Goal: Task Accomplishment & Management: Use online tool/utility

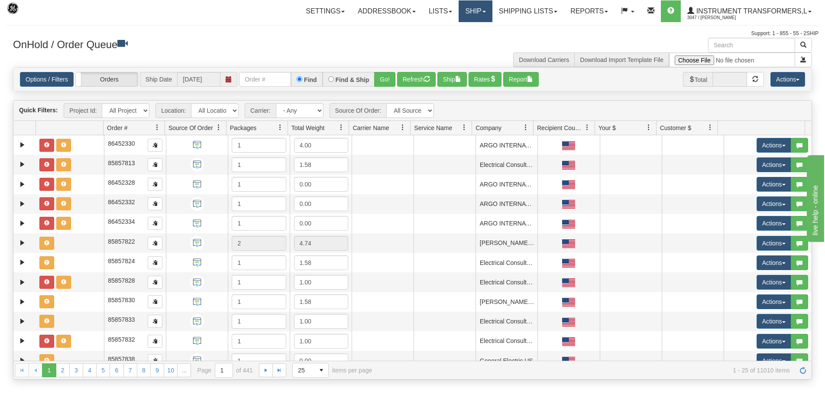
click at [486, 8] on link "Ship" at bounding box center [475, 11] width 33 height 22
click at [442, 31] on span "Ship Screen" at bounding box center [438, 30] width 33 height 7
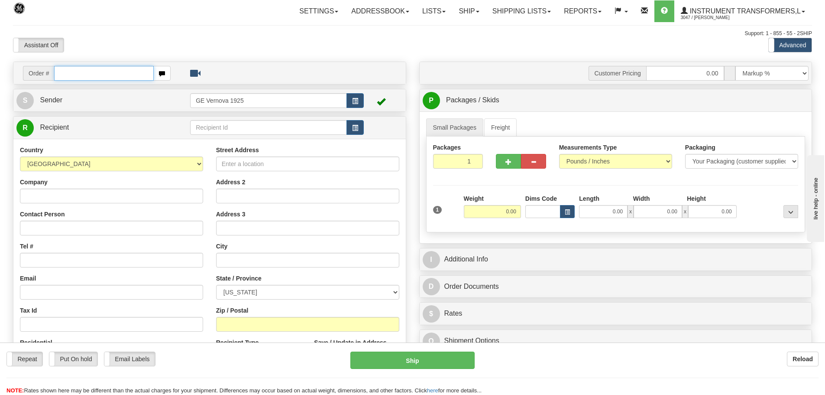
click at [67, 74] on input "text" at bounding box center [104, 73] width 100 height 15
type input "86697197"
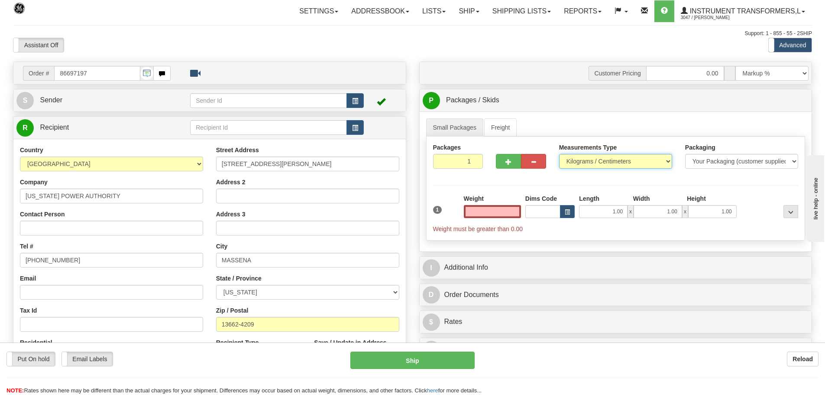
type input "0.00"
click at [671, 164] on select "Pounds / Inches Kilograms / Centimeters" at bounding box center [615, 161] width 113 height 15
select select "0"
click at [559, 154] on select "Pounds / Inches Kilograms / Centimeters" at bounding box center [615, 161] width 113 height 15
click at [518, 212] on input "0.00" at bounding box center [492, 211] width 57 height 13
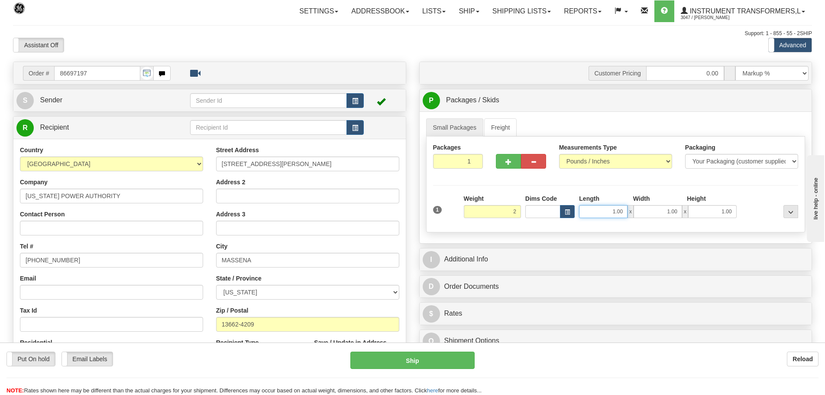
type input "2.00"
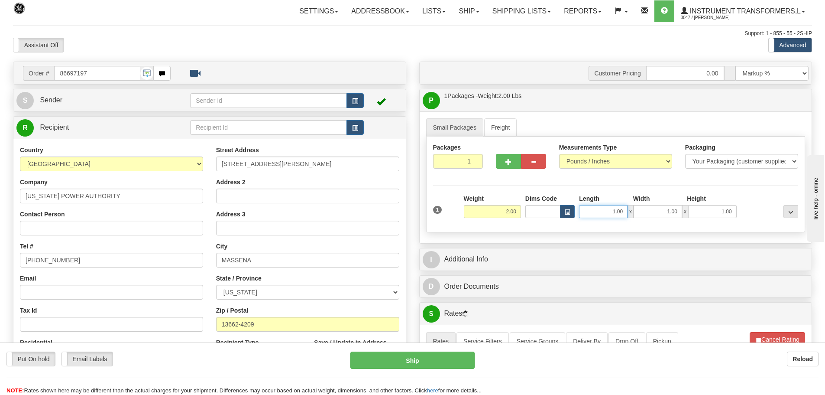
click at [626, 211] on input "1.00" at bounding box center [603, 211] width 49 height 13
type input "1"
type input "4.00"
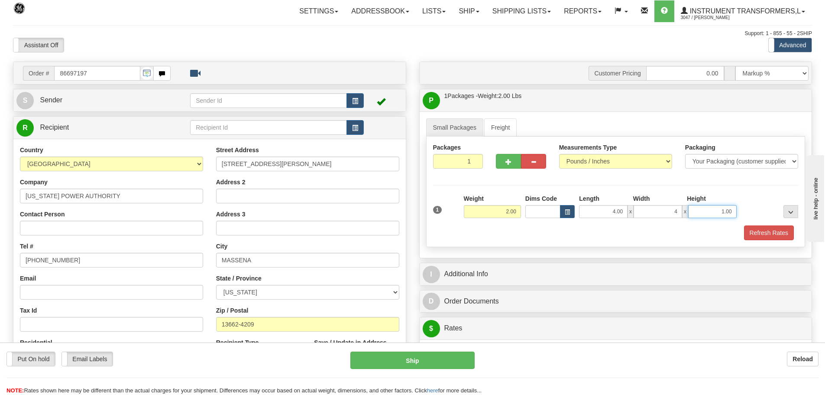
type input "4.00"
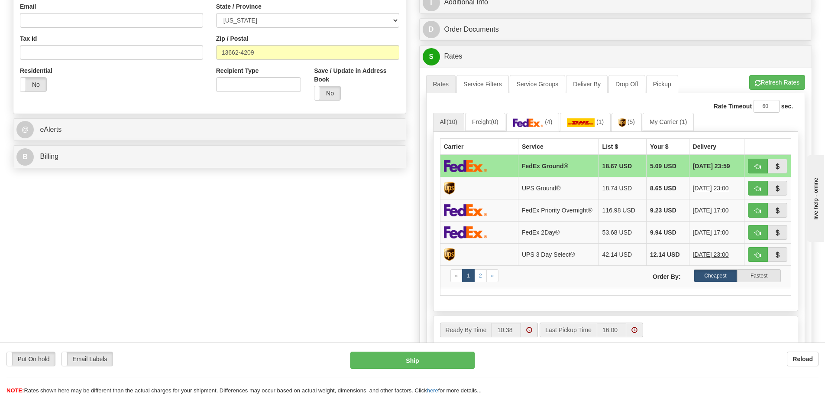
scroll to position [260, 0]
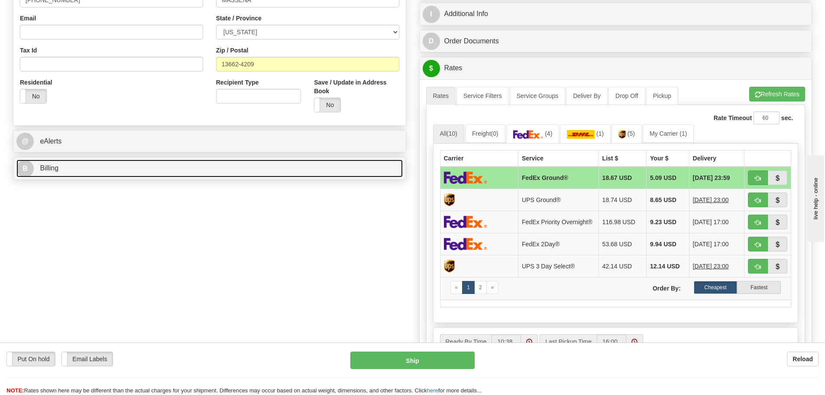
type input "6.00"
click at [222, 172] on link "B Billing" at bounding box center [209, 168] width 386 height 18
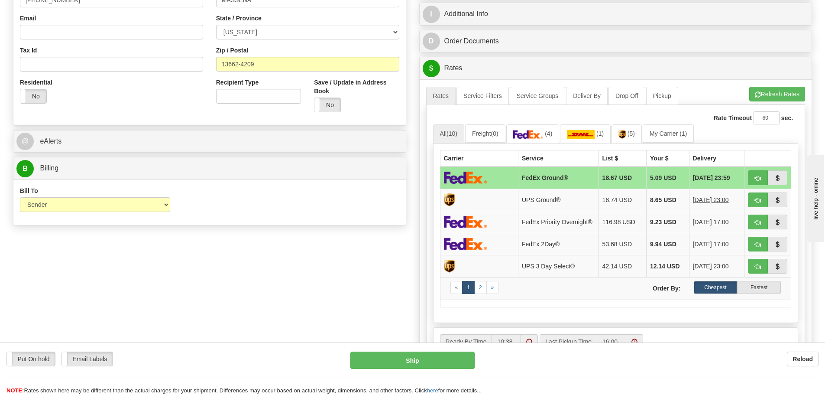
click at [304, 291] on div "Order # 86697197 S Sender" at bounding box center [412, 119] width 812 height 635
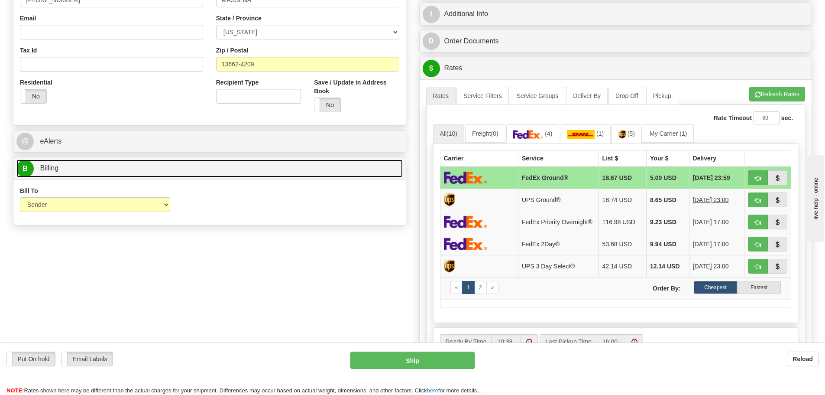
click at [332, 176] on link "B Billing" at bounding box center [209, 168] width 386 height 18
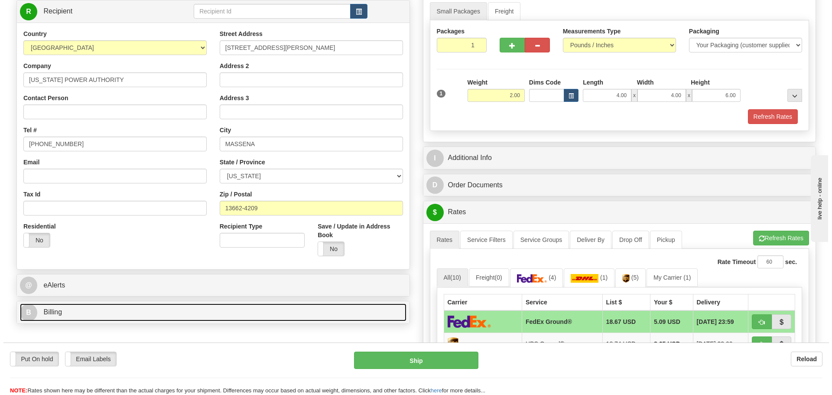
scroll to position [87, 0]
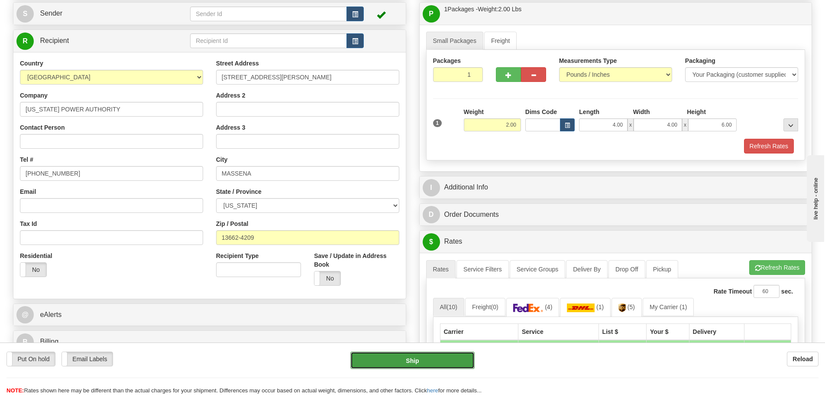
click at [448, 360] on button "Ship" at bounding box center [413, 359] width 124 height 17
type input "92"
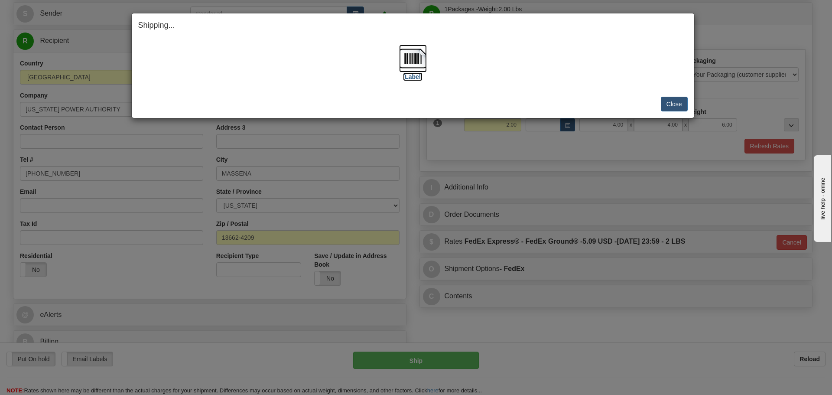
click at [409, 54] on img at bounding box center [413, 59] width 28 height 28
click at [676, 107] on button "Close" at bounding box center [674, 104] width 27 height 15
